Goal: Transaction & Acquisition: Purchase product/service

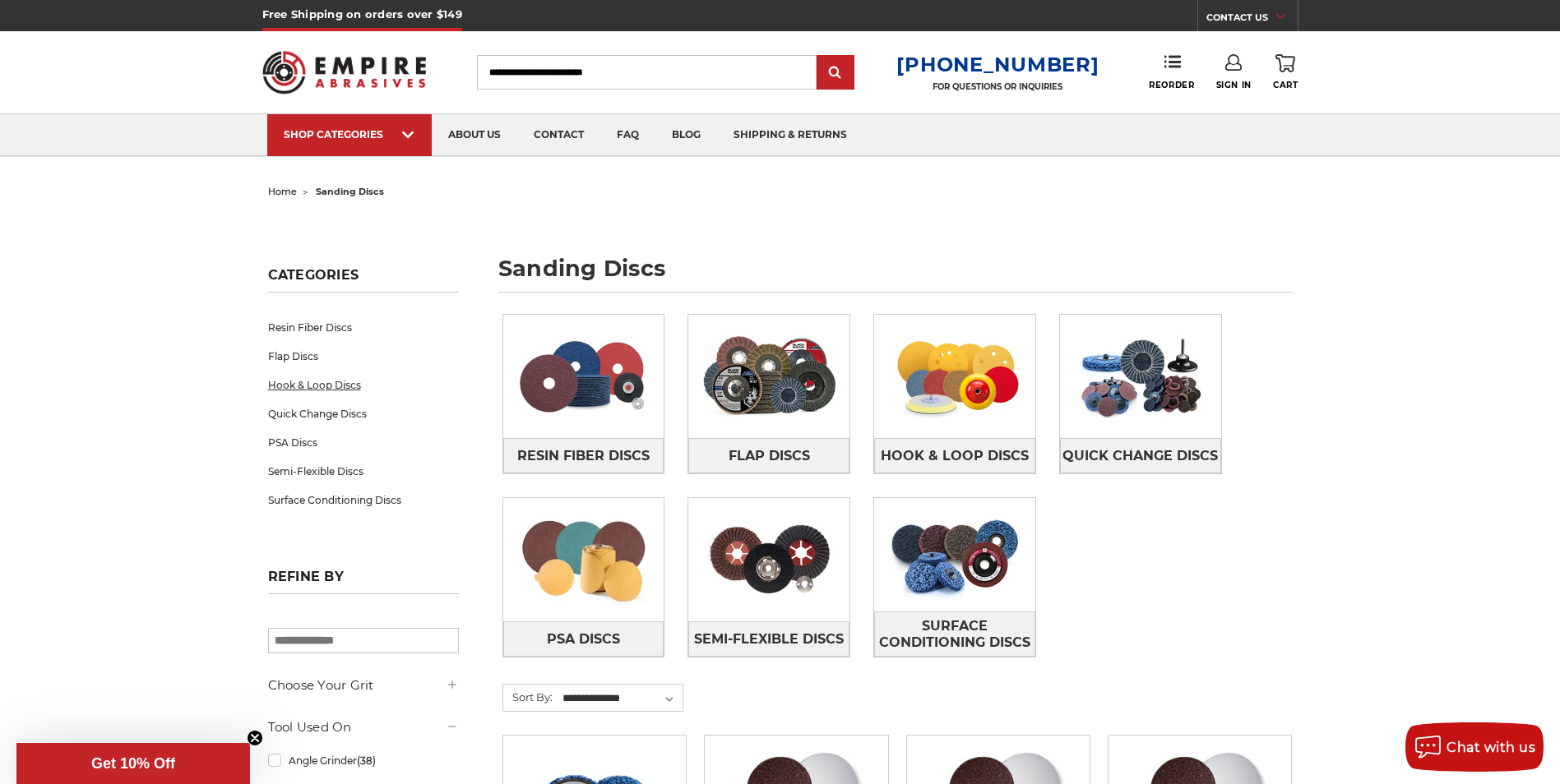
click at [298, 377] on link "Hook & Loop Discs" at bounding box center [363, 385] width 190 height 29
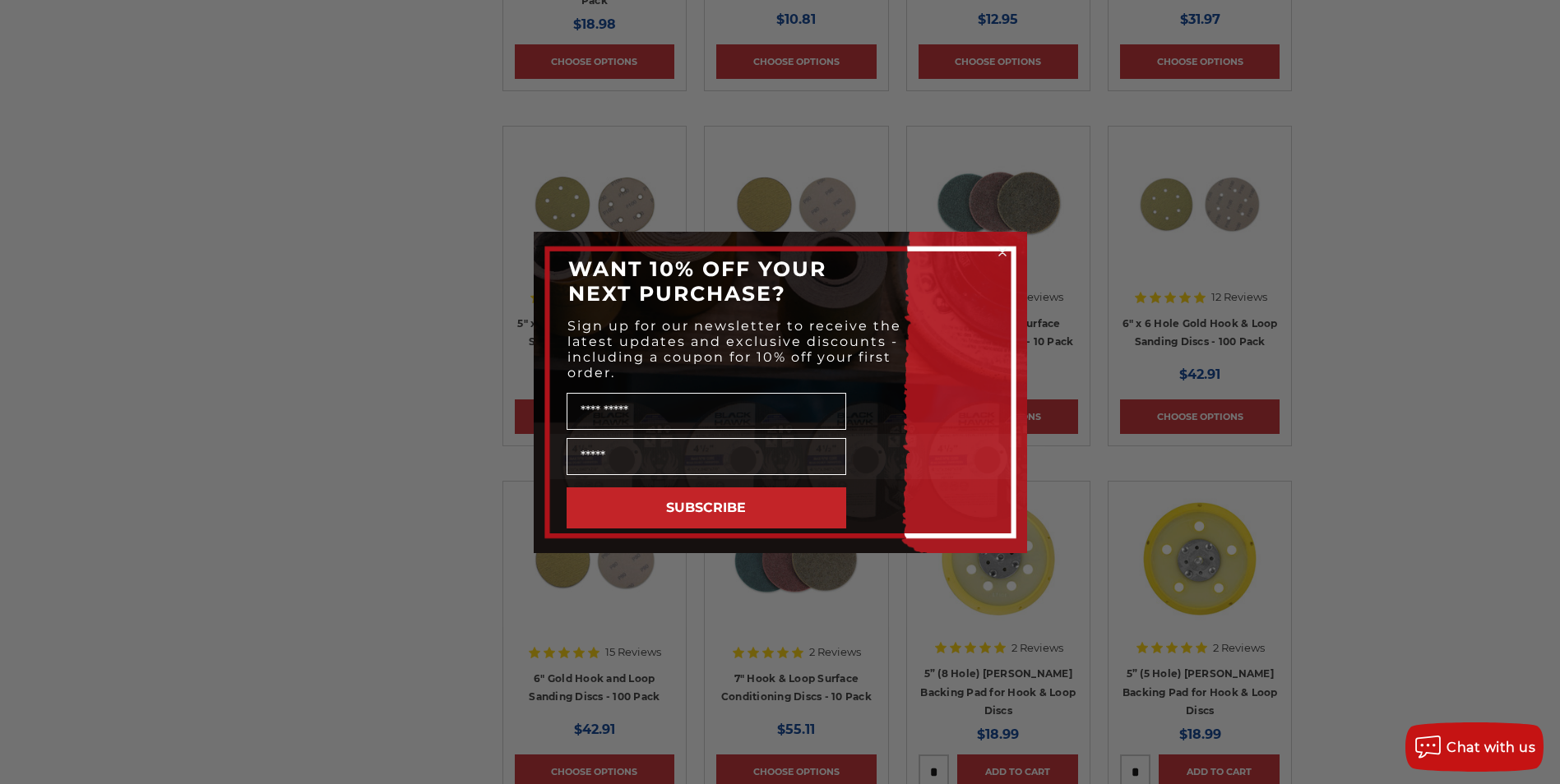
scroll to position [576, 0]
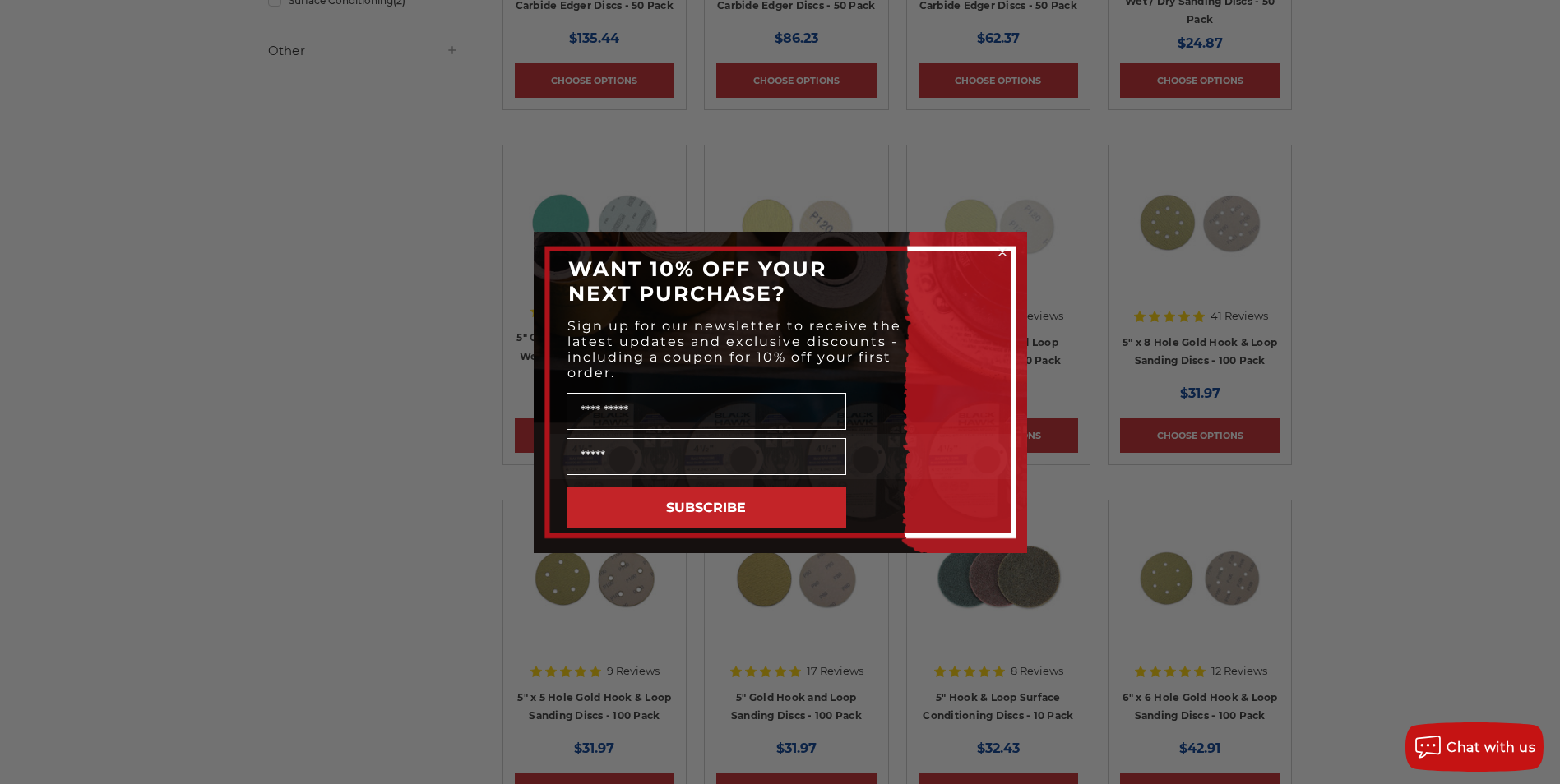
click at [1483, 469] on div "Close dialog WANT 10% OFF YOUR NEXT PURCHASE? Sign up for our newsletter to rec…" at bounding box center [780, 392] width 1560 height 784
click at [1004, 255] on icon "Close dialog" at bounding box center [1001, 251] width 6 height 6
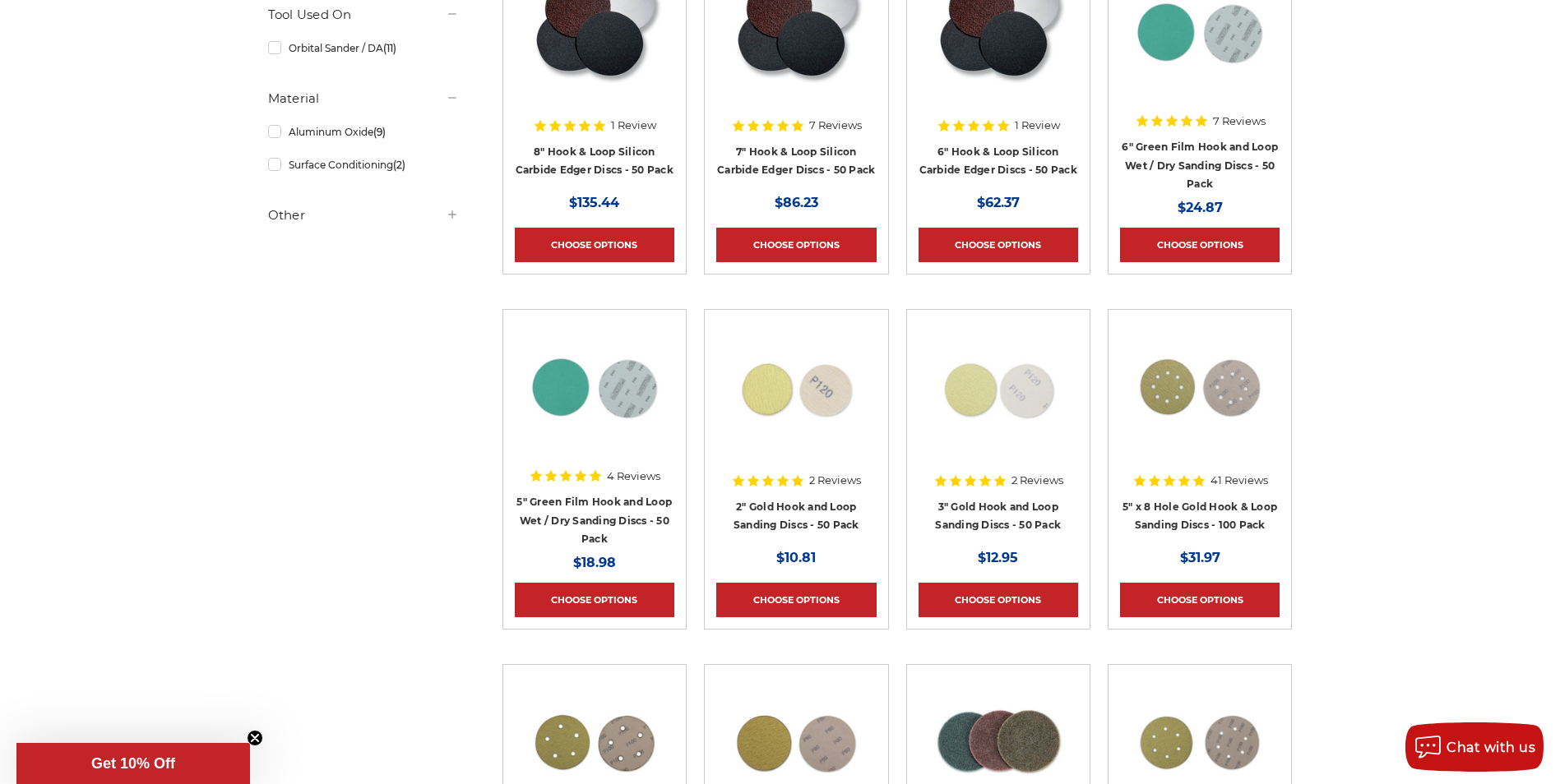
scroll to position [0, 0]
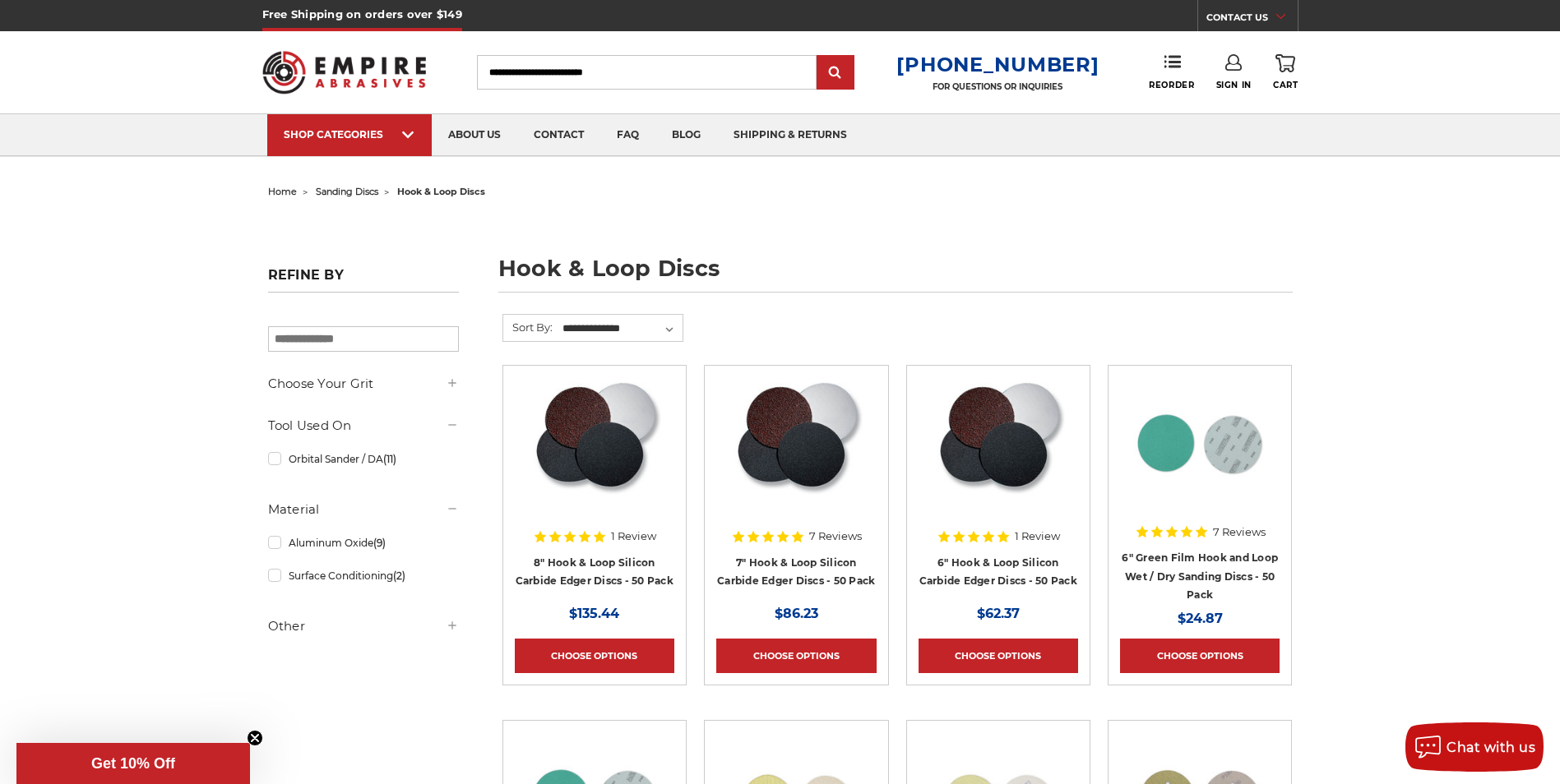
click at [570, 66] on input "Search" at bounding box center [647, 72] width 339 height 34
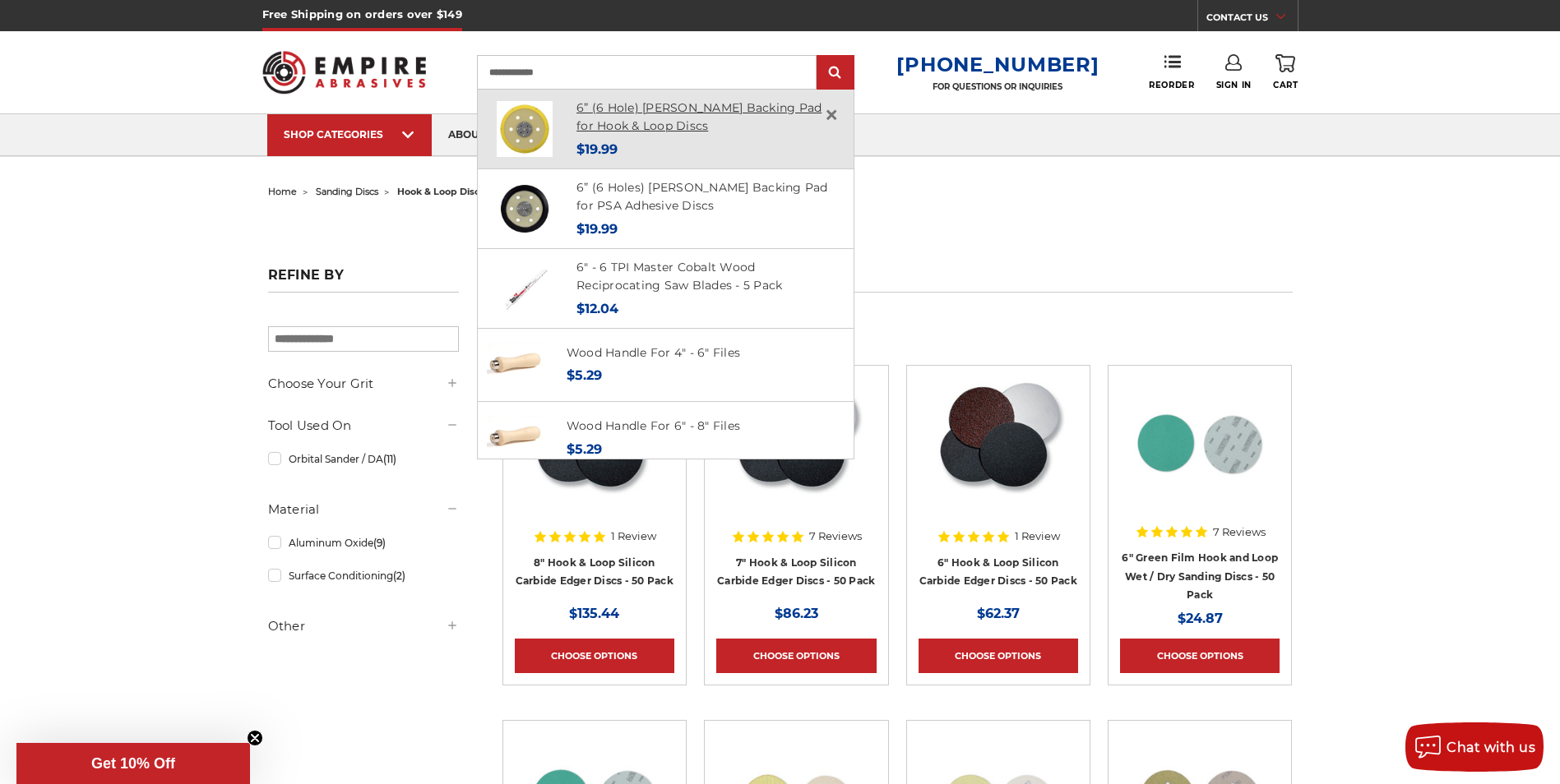
type input "**********"
click at [700, 111] on link "6” (6 Hole) [PERSON_NAME] Backing Pad for Hook & Loop Discs" at bounding box center [699, 118] width 245 height 34
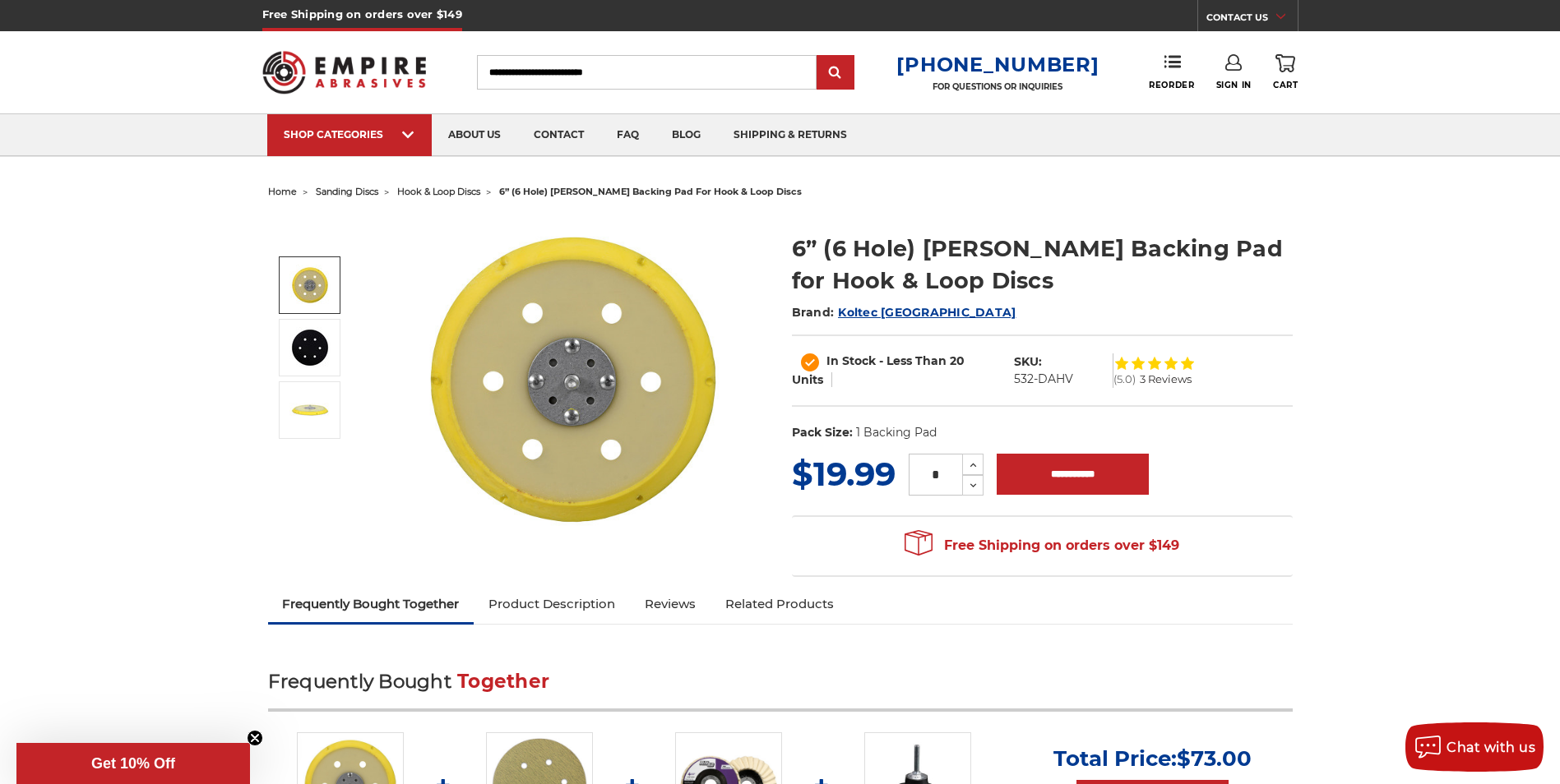
click at [527, 84] on input "Search" at bounding box center [647, 72] width 339 height 34
type input "**"
click at [819, 57] on input "submit" at bounding box center [835, 73] width 33 height 33
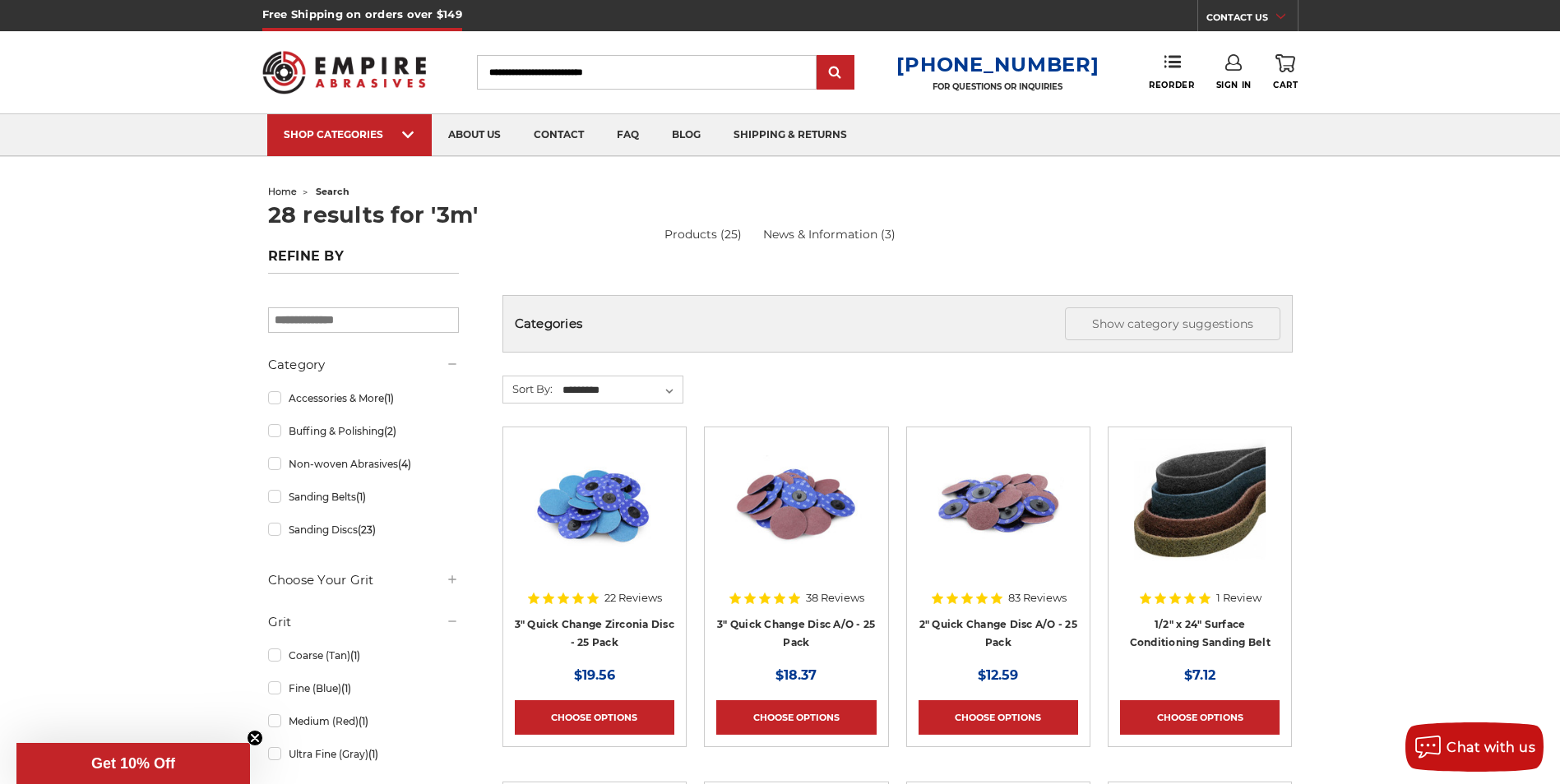
click at [543, 67] on input "Search" at bounding box center [647, 72] width 339 height 34
